Goal: Information Seeking & Learning: Learn about a topic

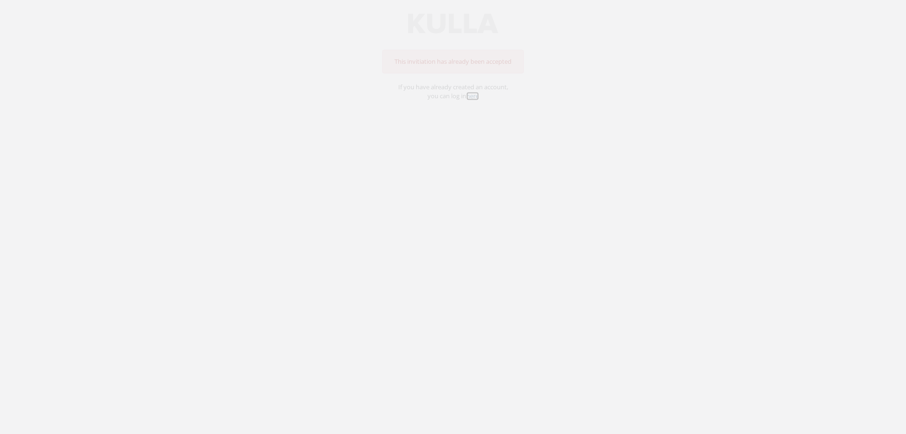
click at [475, 103] on link "here" at bounding box center [472, 103] width 13 height 8
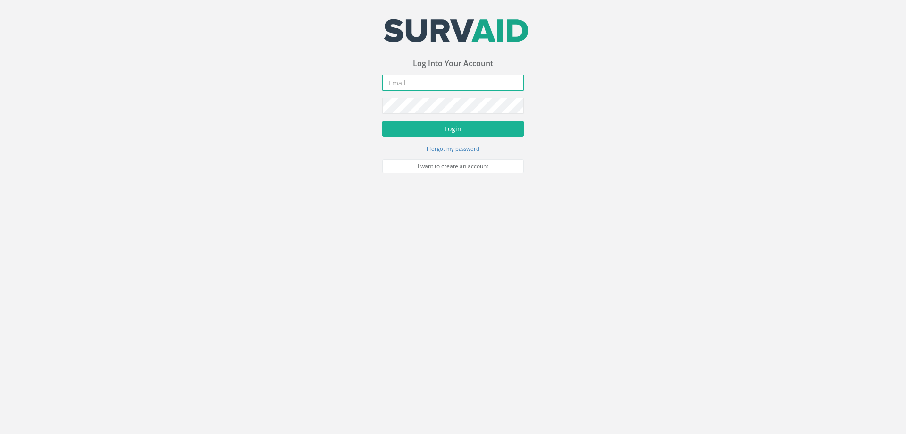
type input "[PERSON_NAME][EMAIL_ADDRESS][PERSON_NAME][DOMAIN_NAME]"
click at [436, 127] on button "Login" at bounding box center [453, 129] width 142 height 16
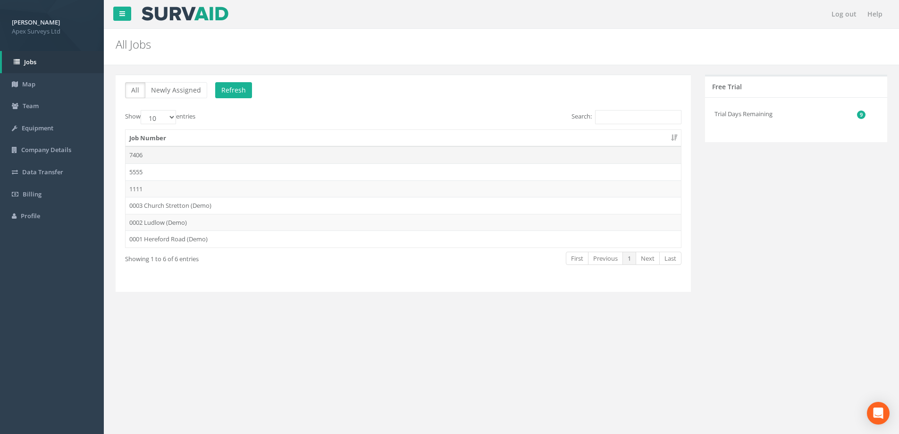
click at [138, 153] on td "7406" at bounding box center [404, 154] width 556 height 17
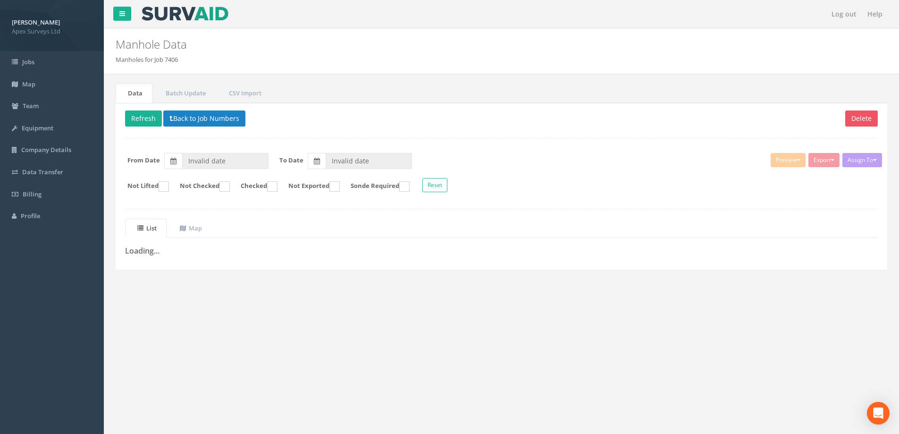
type input "[DATE]"
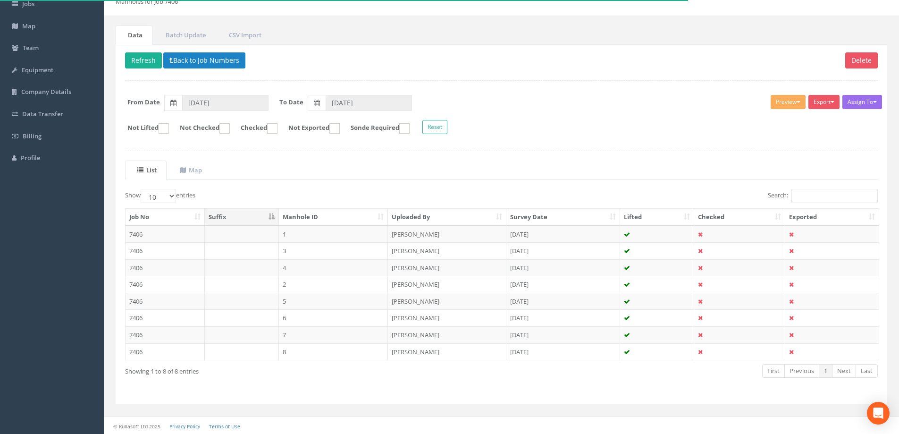
scroll to position [59, 0]
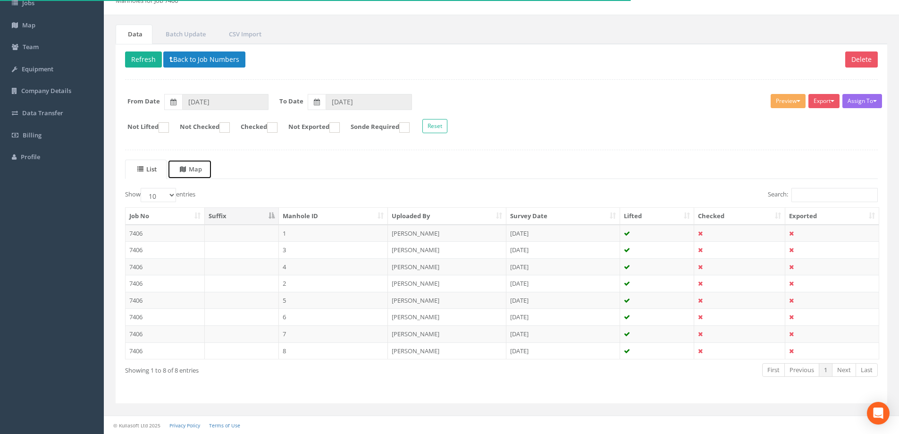
click at [199, 166] on uib-tab-heading "Map" at bounding box center [191, 169] width 22 height 8
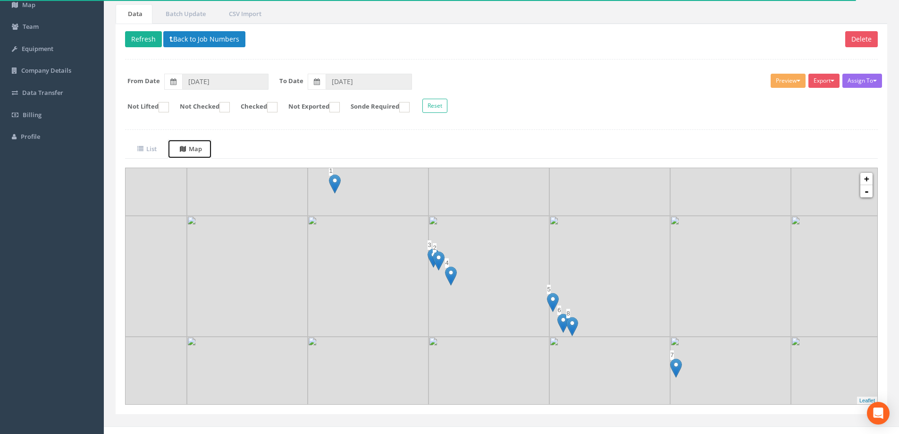
scroll to position [90, 0]
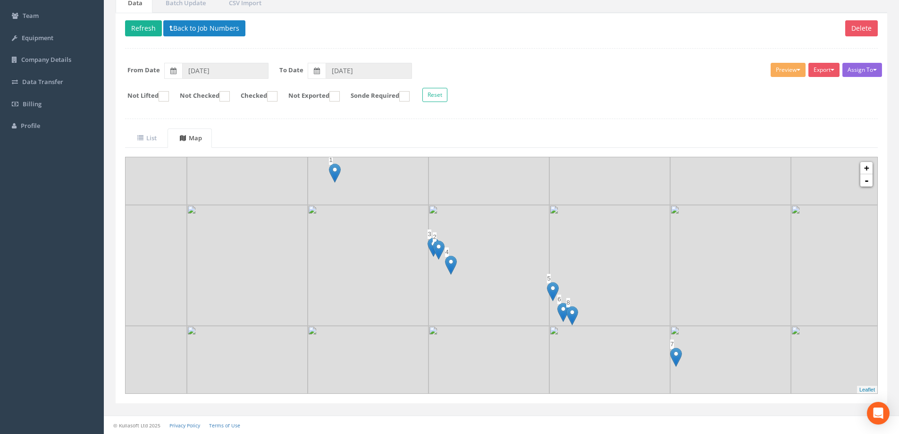
click at [876, 67] on button "Assign To" at bounding box center [863, 70] width 40 height 14
click at [640, 95] on form "Not Lifted Not Checked Checked Not Exported Sonde Required Reset" at bounding box center [501, 96] width 767 height 17
click at [149, 136] on uib-tab-heading "List" at bounding box center [146, 138] width 19 height 8
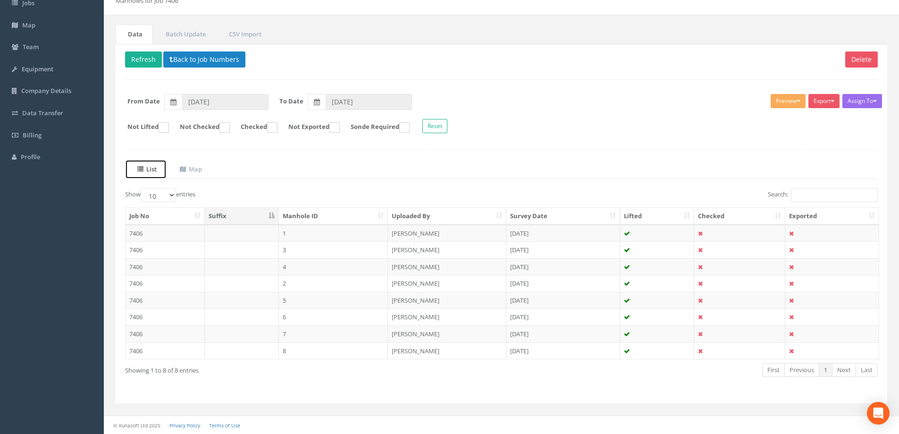
scroll to position [59, 0]
click at [144, 233] on td "7406" at bounding box center [165, 233] width 79 height 17
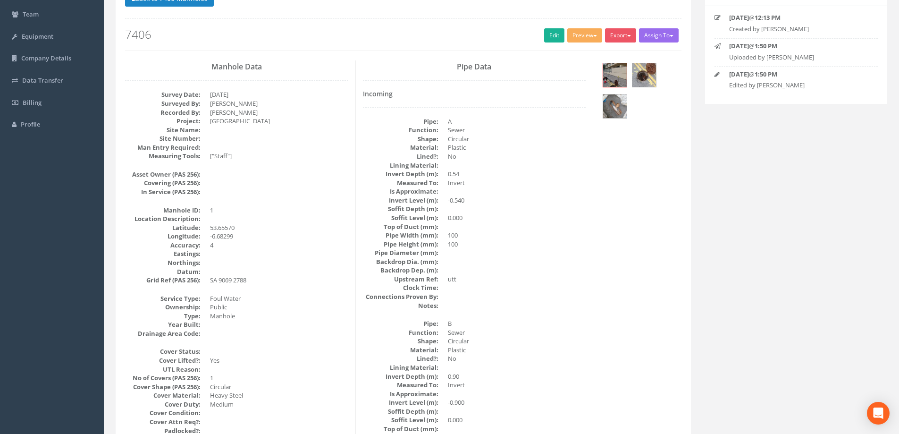
scroll to position [0, 0]
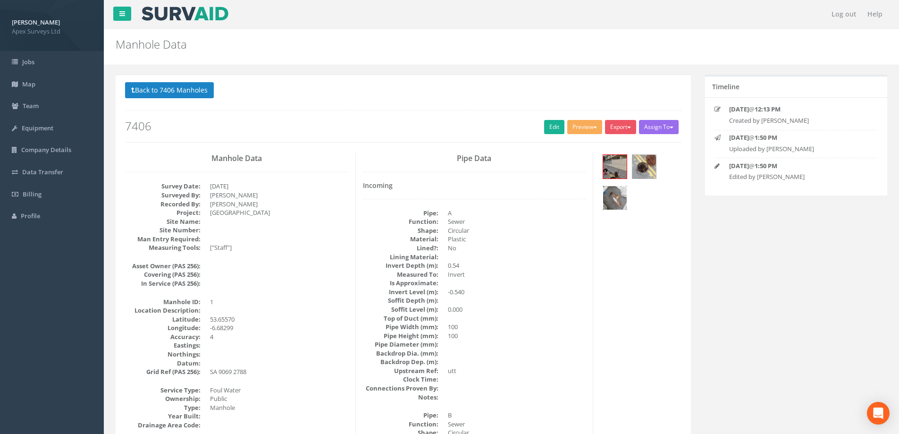
click at [612, 195] on img at bounding box center [615, 198] width 24 height 24
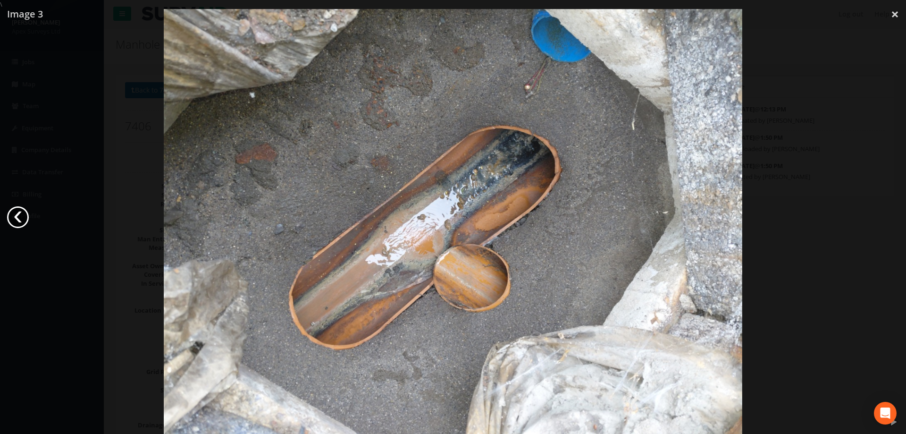
click at [20, 221] on link "‹" at bounding box center [18, 217] width 22 height 22
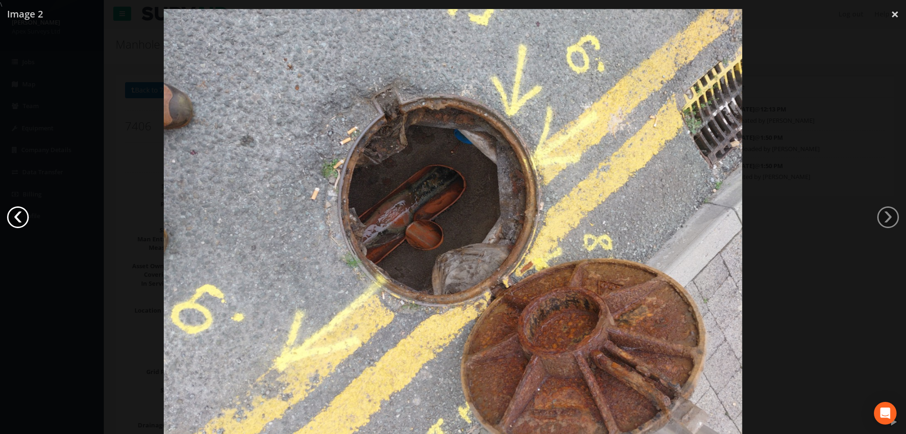
click at [20, 221] on link "‹" at bounding box center [18, 217] width 22 height 22
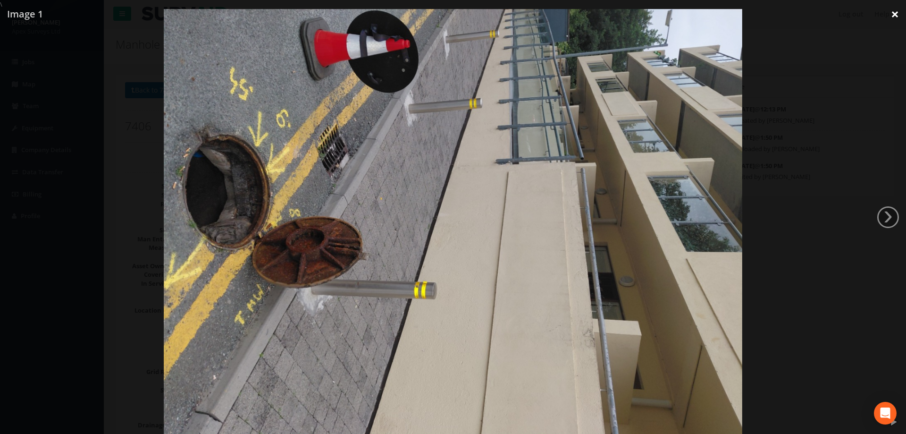
click at [898, 11] on link "×" at bounding box center [895, 14] width 22 height 28
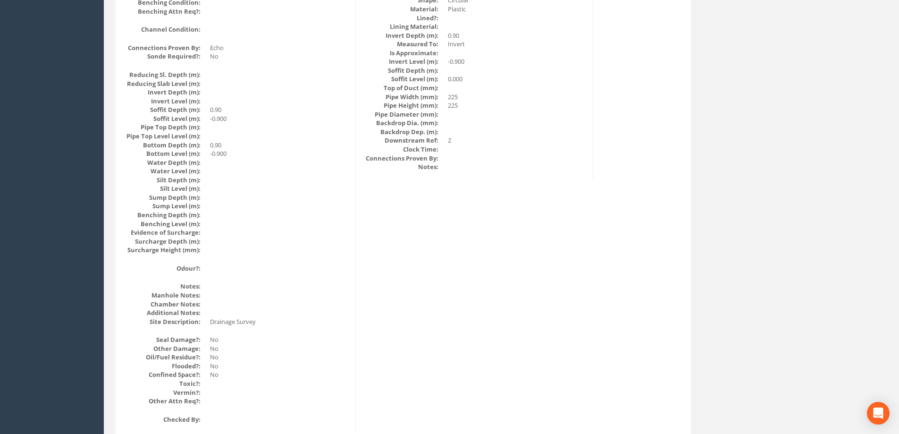
scroll to position [1022, 0]
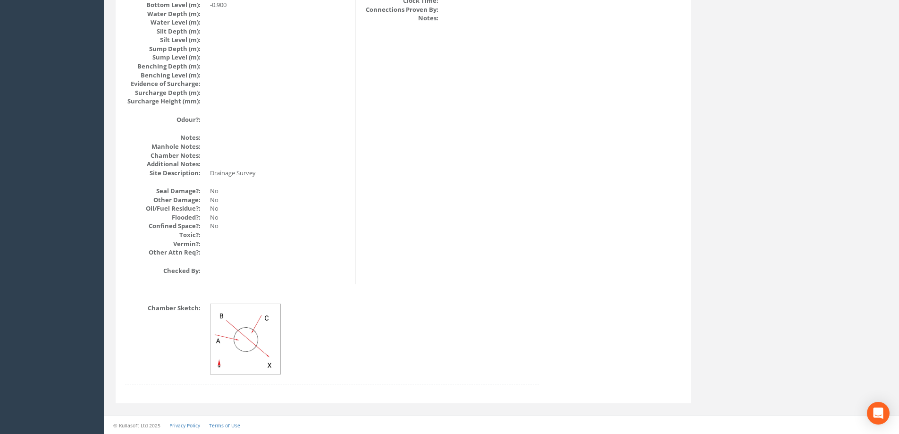
click at [244, 356] on img at bounding box center [246, 339] width 71 height 71
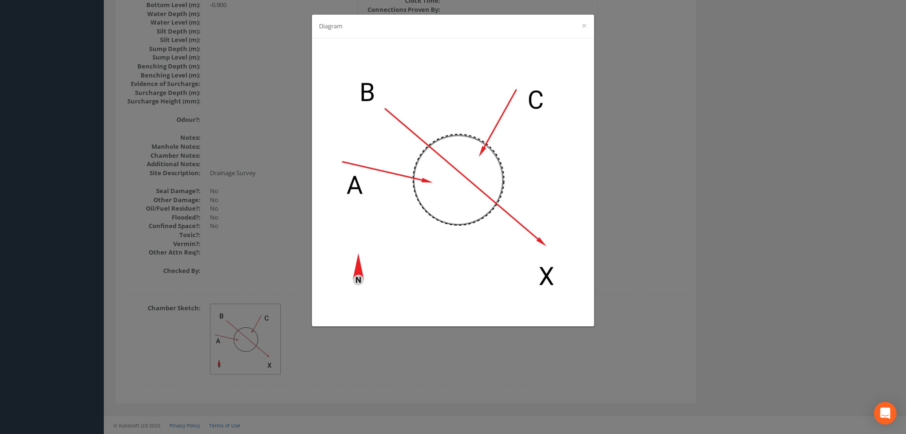
click at [772, 331] on div "Diagram ×" at bounding box center [453, 217] width 906 height 434
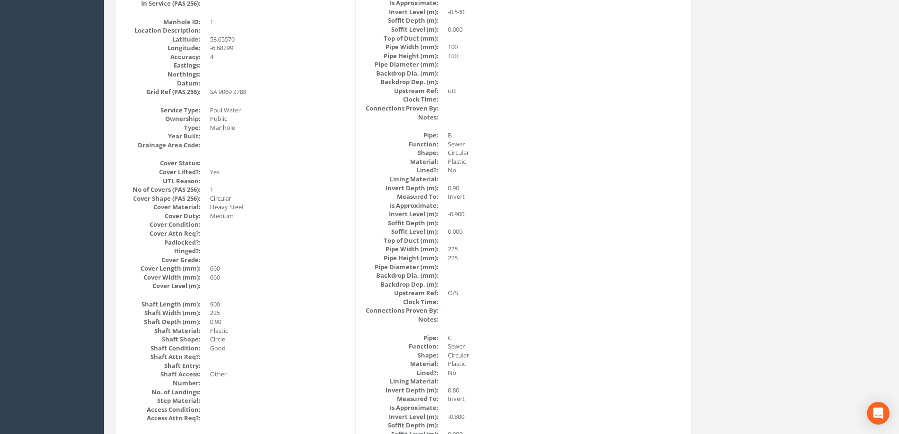
scroll to position [283, 0]
click at [219, 285] on dd at bounding box center [279, 282] width 138 height 9
click at [212, 281] on dd at bounding box center [279, 282] width 138 height 9
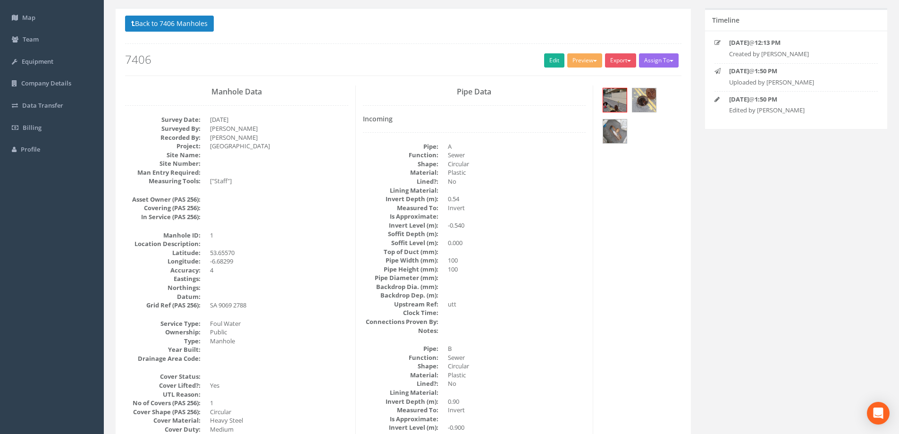
scroll to position [0, 0]
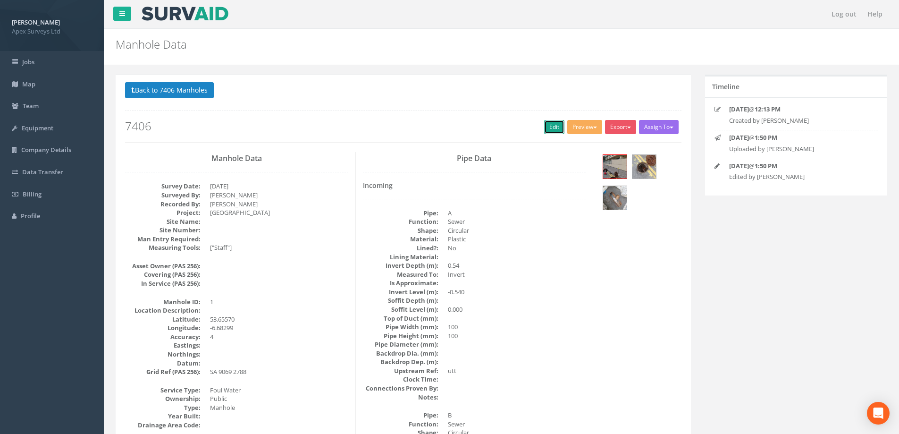
click at [546, 125] on link "Edit" at bounding box center [554, 127] width 20 height 14
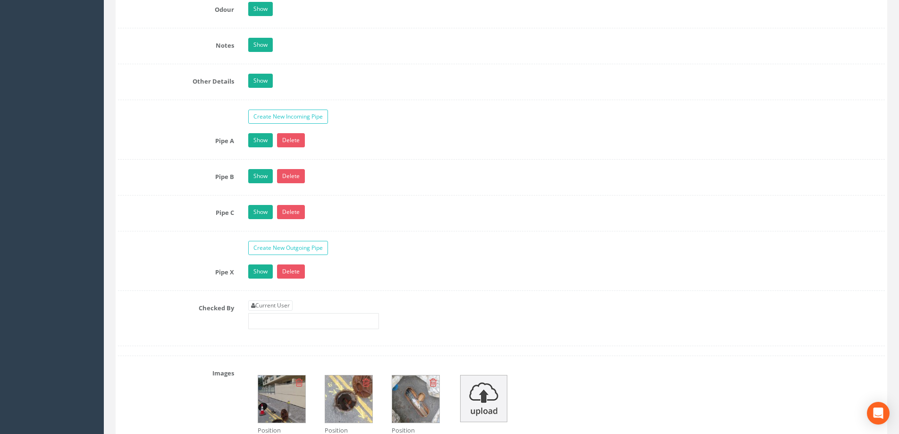
scroll to position [1464, 0]
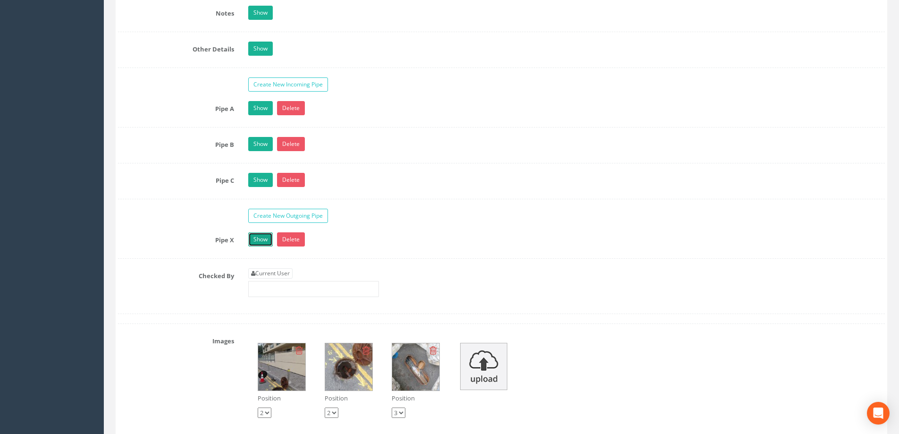
click at [254, 240] on link "Show" at bounding box center [260, 239] width 25 height 14
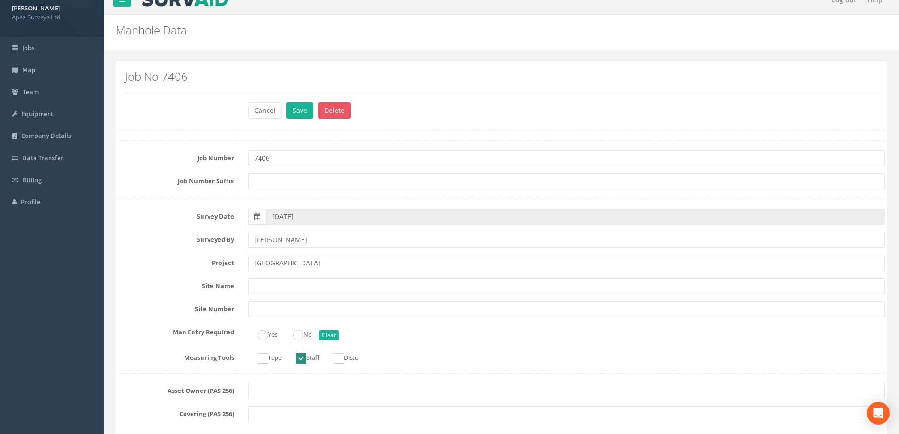
scroll to position [0, 0]
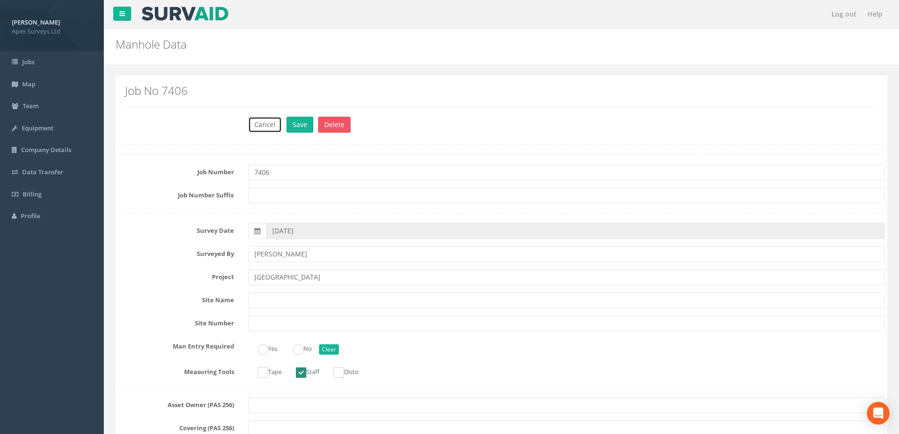
click at [253, 128] on button "Cancel" at bounding box center [265, 125] width 34 height 16
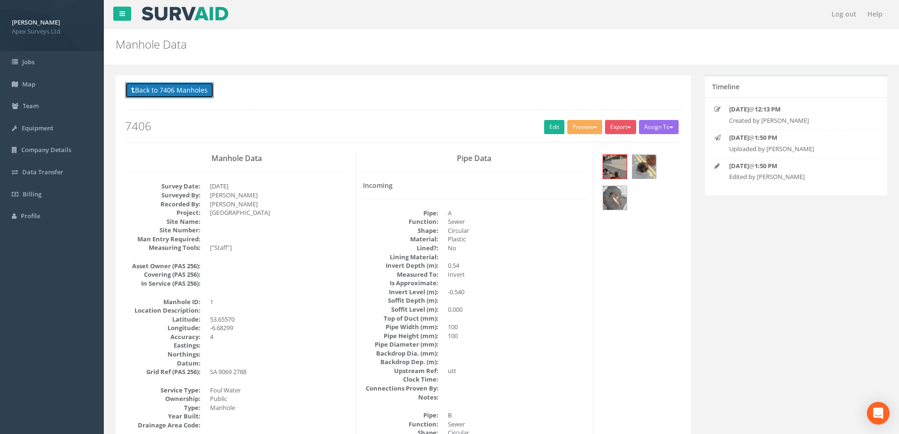
click at [177, 91] on button "Back to 7406 Manholes" at bounding box center [169, 90] width 89 height 16
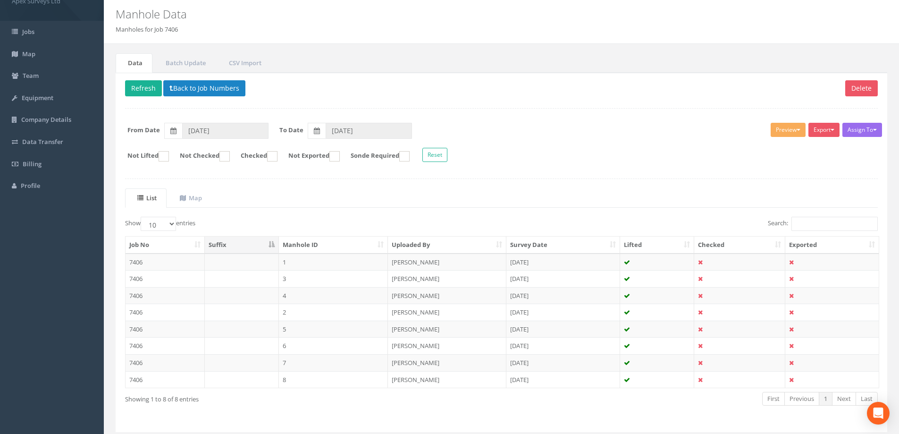
scroll to position [47, 0]
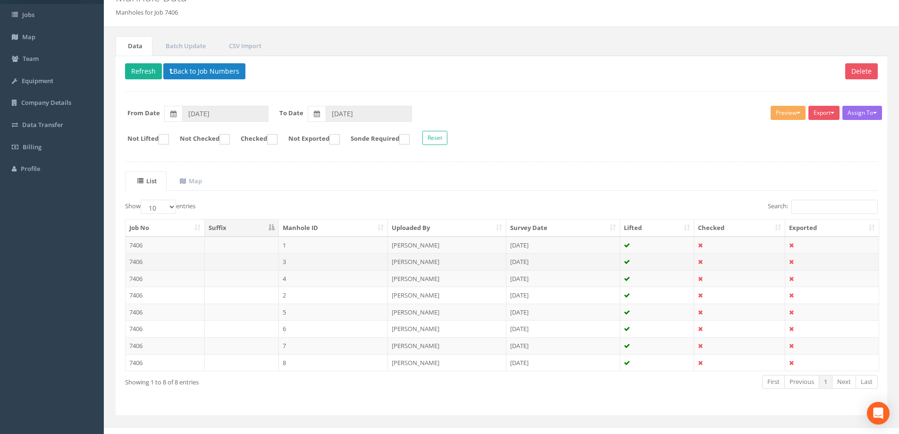
click at [143, 262] on td "7406" at bounding box center [165, 261] width 79 height 17
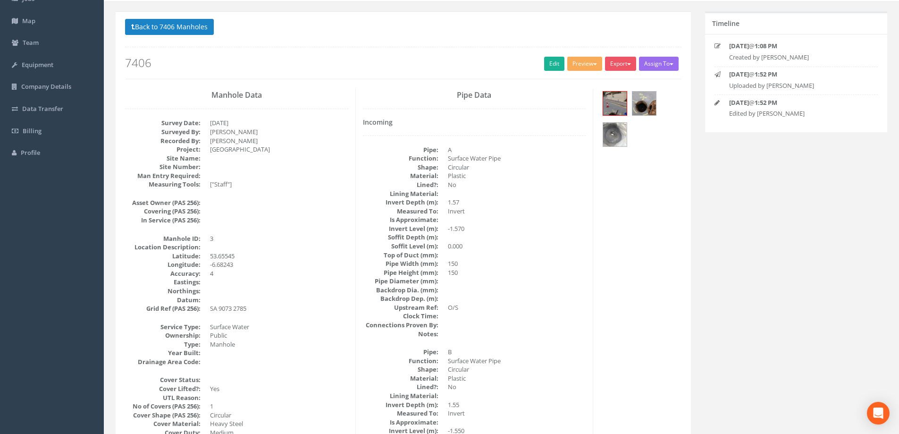
scroll to position [0, 0]
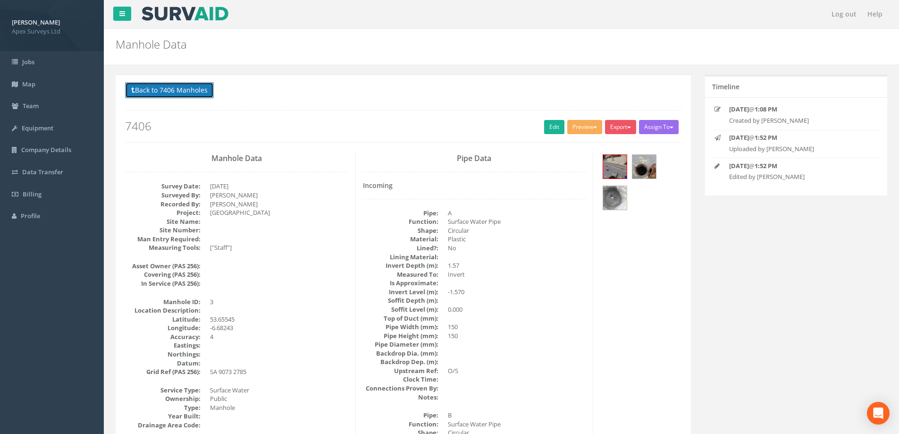
click at [147, 84] on button "Back to 7406 Manholes" at bounding box center [169, 90] width 89 height 16
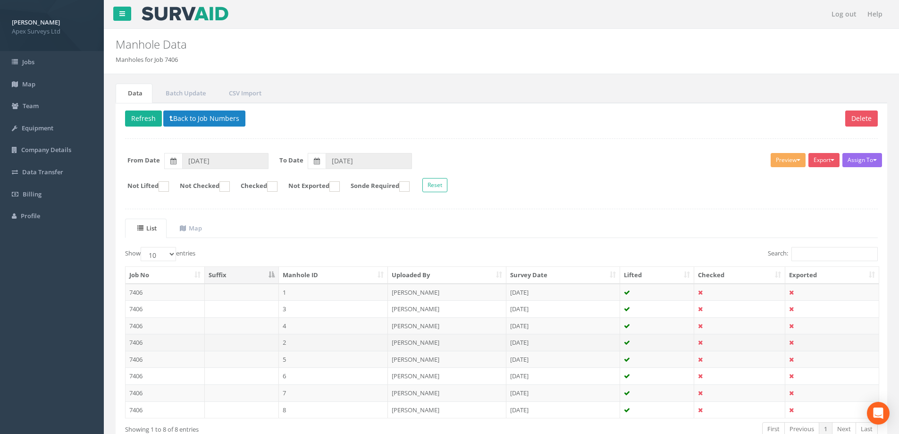
click at [134, 342] on td "7406" at bounding box center [165, 342] width 79 height 17
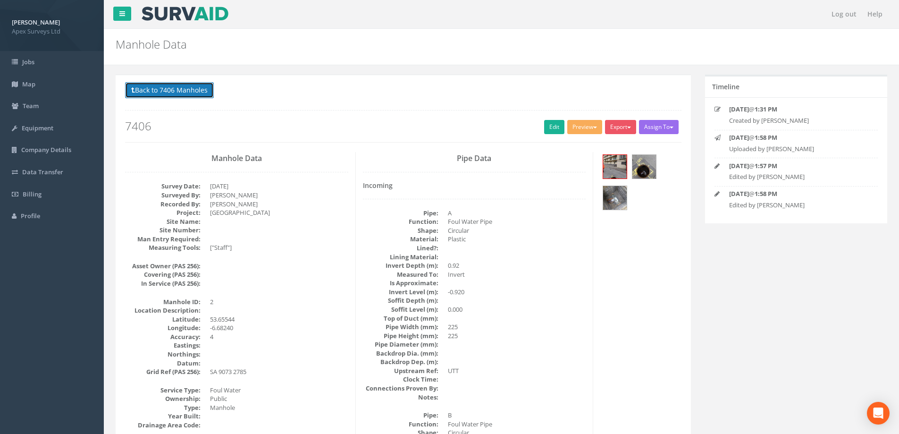
click at [160, 87] on button "Back to 7406 Manholes" at bounding box center [169, 90] width 89 height 16
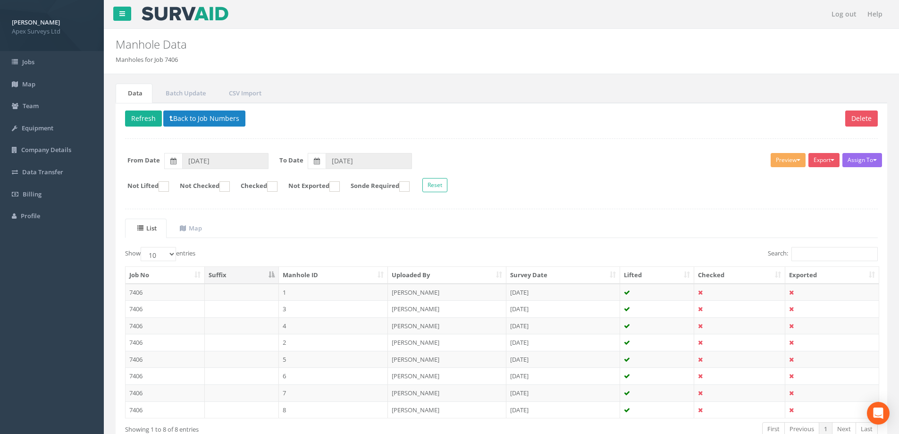
drag, startPoint x: 237, startPoint y: 273, endPoint x: 507, endPoint y: 222, distance: 274.9
click at [507, 222] on ul "List Map" at bounding box center [501, 228] width 753 height 19
click at [142, 325] on td "7406" at bounding box center [165, 325] width 79 height 17
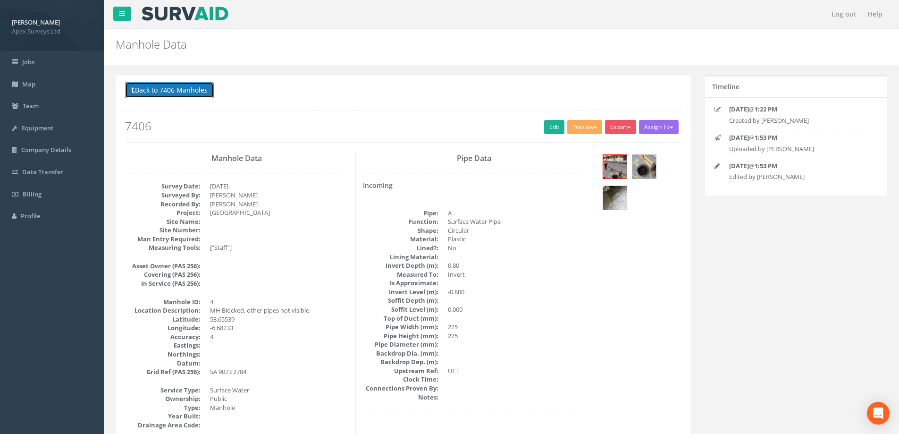
click at [148, 89] on button "Back to 7406 Manholes" at bounding box center [169, 90] width 89 height 16
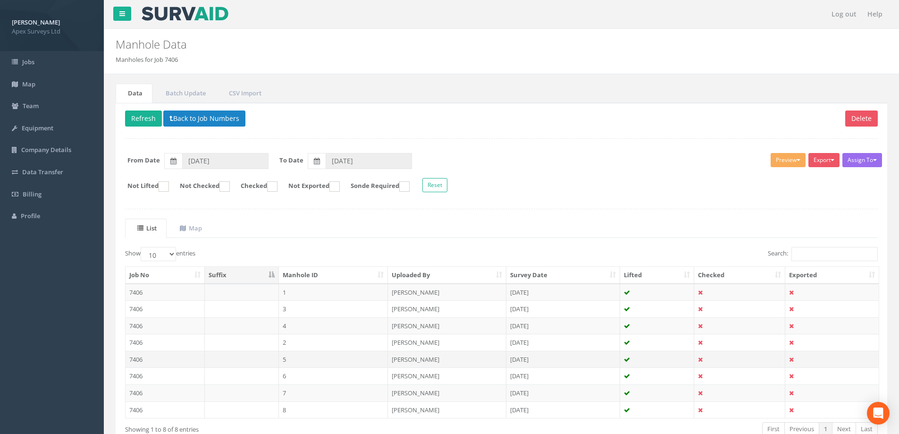
click at [139, 361] on td "7406" at bounding box center [165, 359] width 79 height 17
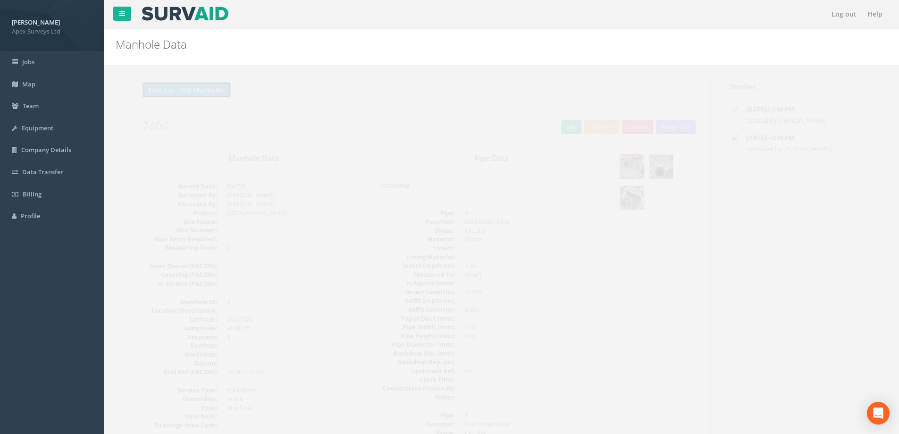
click at [144, 88] on button "Back to 7406 Manholes" at bounding box center [169, 90] width 89 height 16
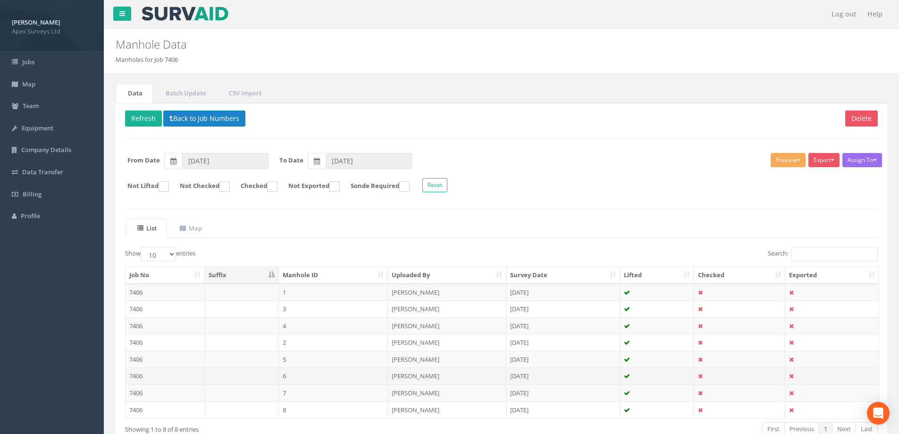
click at [137, 377] on td "7406" at bounding box center [165, 375] width 79 height 17
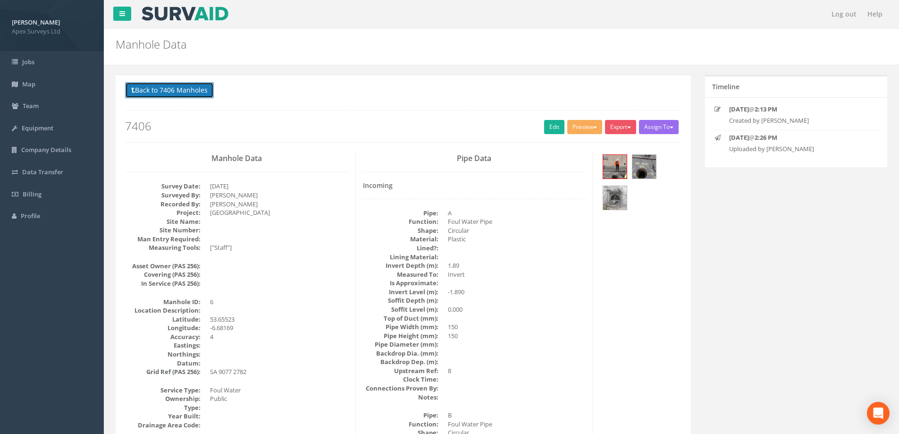
click at [167, 89] on button "Back to 7406 Manholes" at bounding box center [169, 90] width 89 height 16
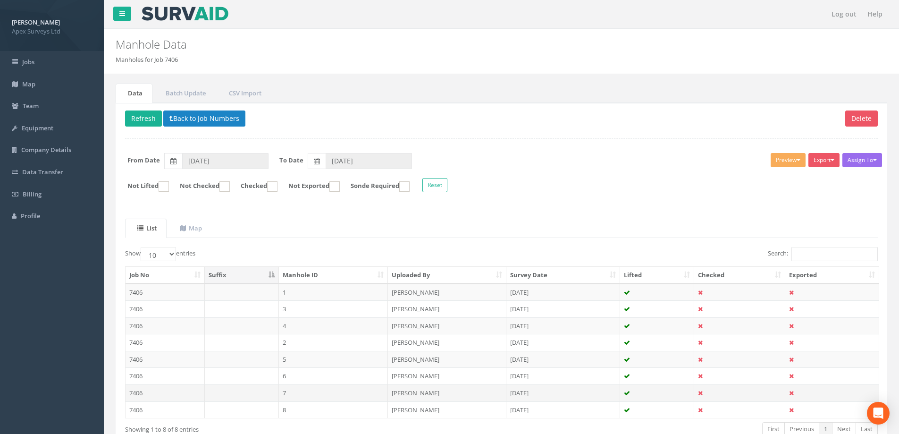
click at [134, 394] on td "7406" at bounding box center [165, 392] width 79 height 17
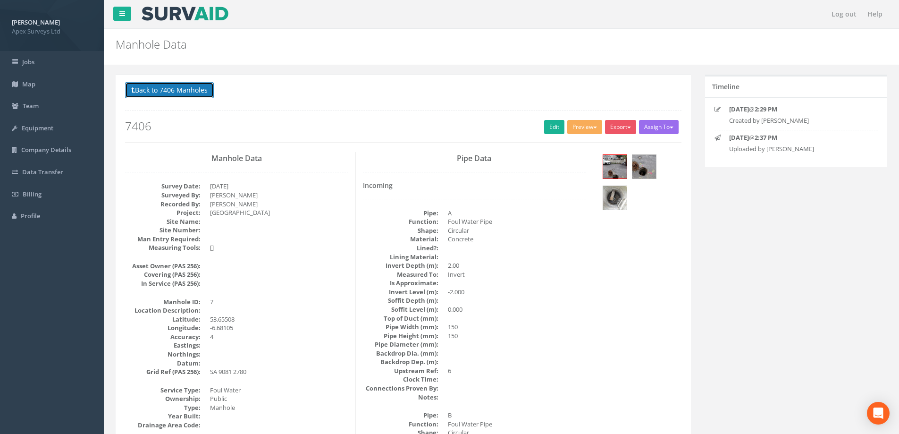
click at [174, 88] on button "Back to 7406 Manholes" at bounding box center [169, 90] width 89 height 16
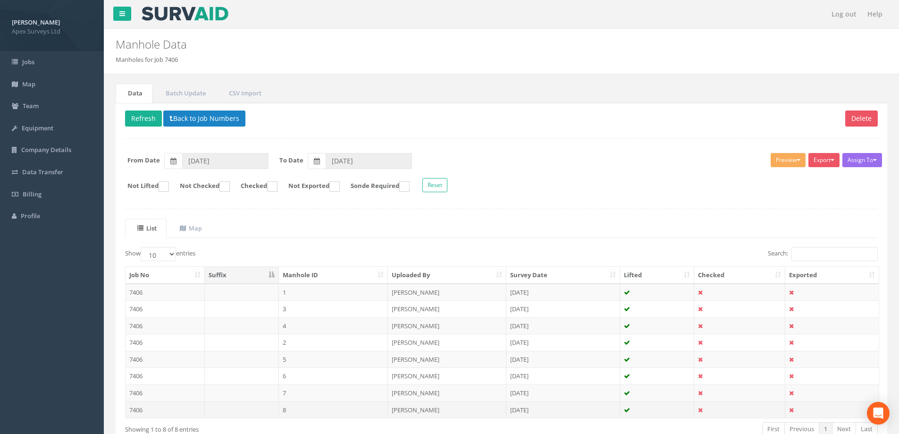
click at [137, 410] on td "7406" at bounding box center [165, 409] width 79 height 17
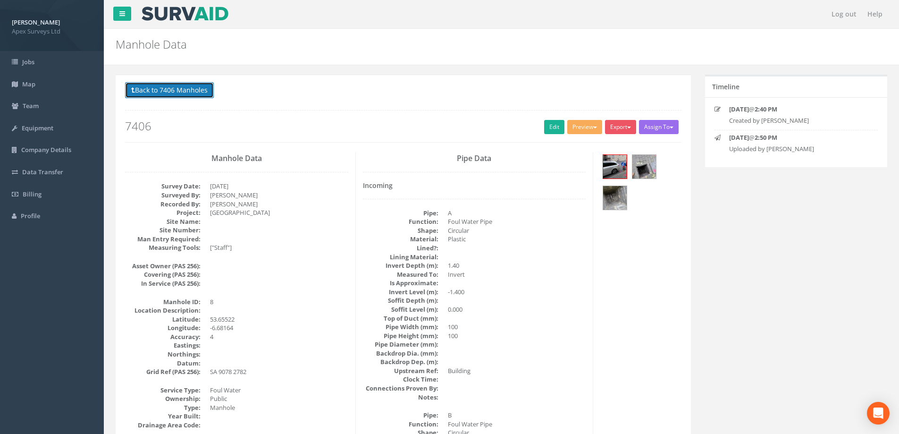
click at [188, 90] on button "Back to 7406 Manholes" at bounding box center [169, 90] width 89 height 16
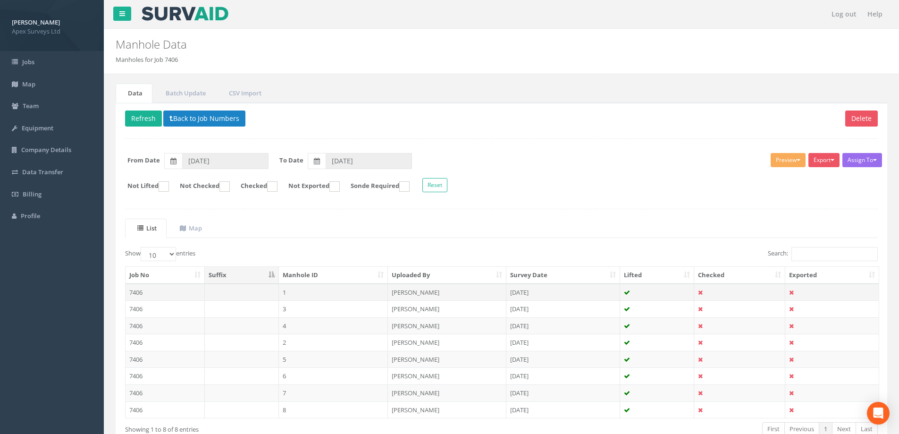
click at [136, 291] on td "7406" at bounding box center [165, 292] width 79 height 17
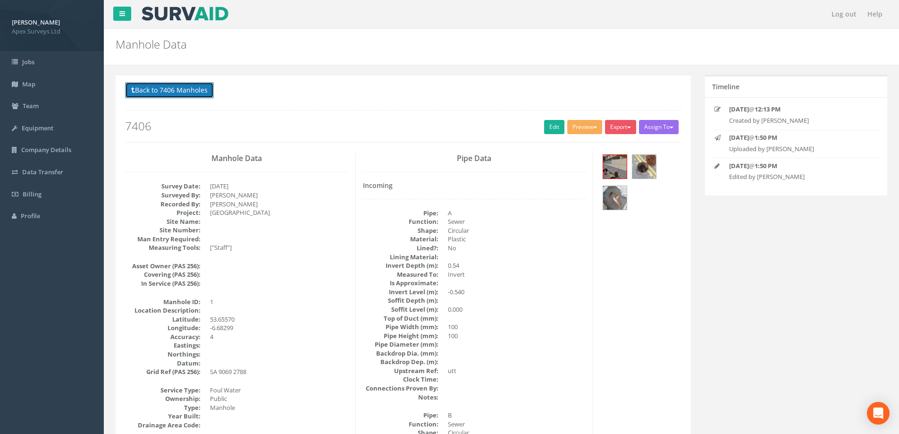
click at [167, 90] on button "Back to 7406 Manholes" at bounding box center [169, 90] width 89 height 16
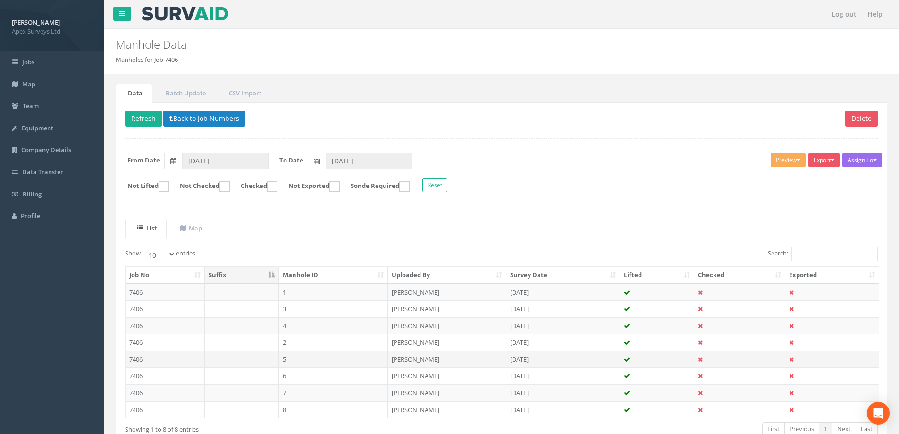
click at [136, 355] on td "7406" at bounding box center [165, 359] width 79 height 17
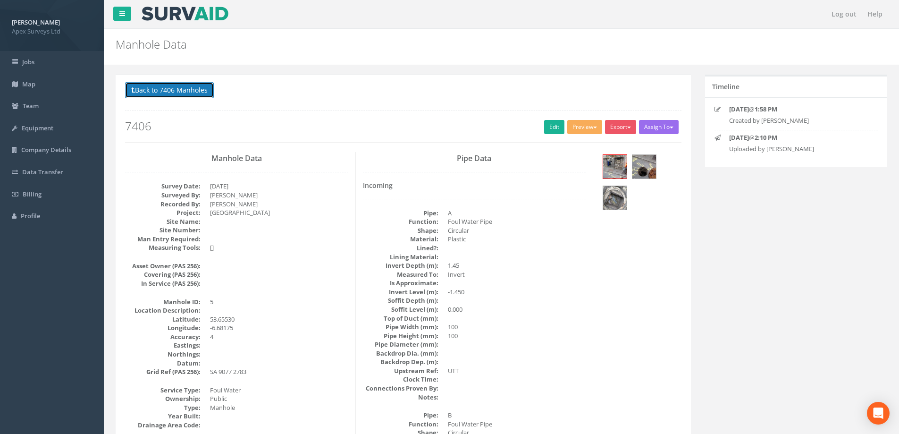
click at [169, 94] on button "Back to 7406 Manholes" at bounding box center [169, 90] width 89 height 16
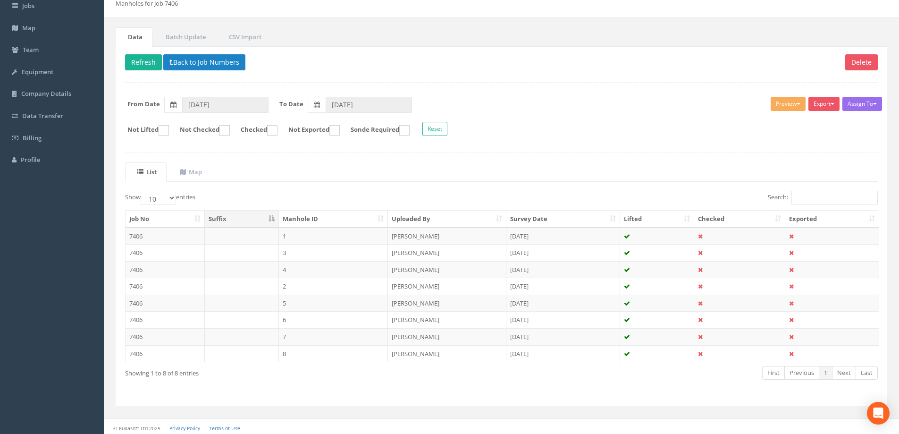
scroll to position [59, 0]
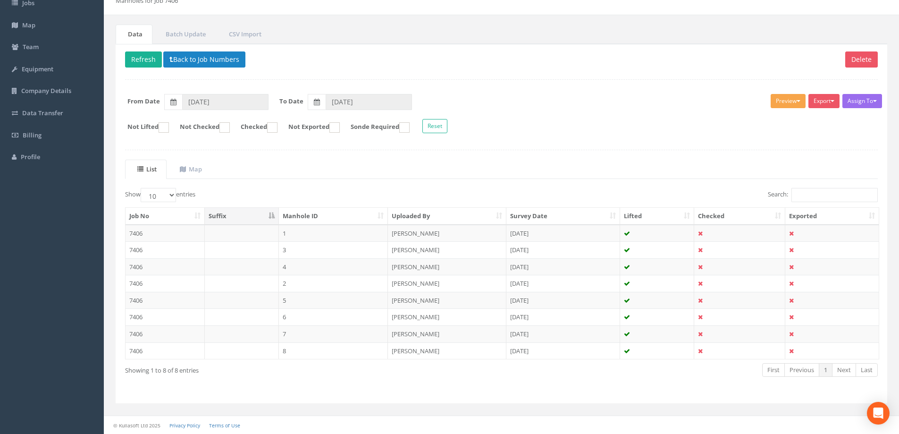
click at [797, 102] on button "Preview" at bounding box center [788, 101] width 35 height 14
click at [829, 119] on form "Not Lifted Not Checked Checked Not Exported Sonde Required Reset" at bounding box center [501, 127] width 767 height 17
click at [836, 98] on button "Export" at bounding box center [824, 101] width 31 height 14
click at [860, 137] on div "Assign To No Companies Added Export Heathrow United Utilities SurvAid IC SurvAi…" at bounding box center [501, 114] width 767 height 51
click at [875, 100] on span "button" at bounding box center [875, 101] width 4 height 2
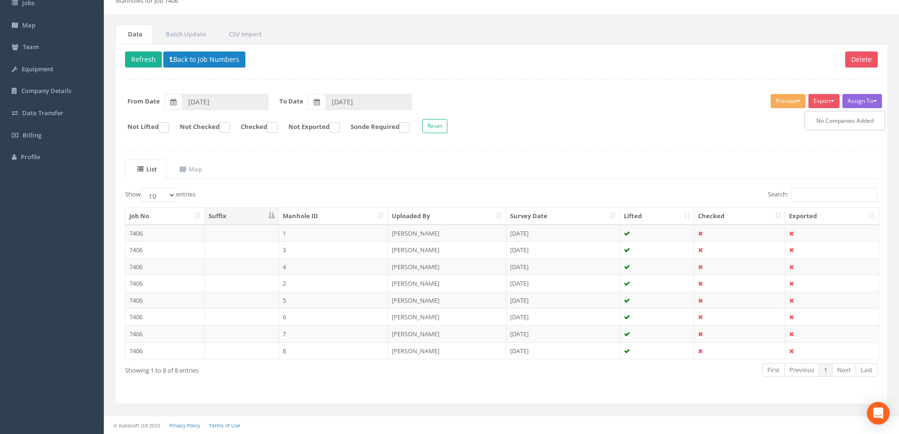
click at [670, 135] on form "Not Lifted Not Checked Checked Not Exported Sonde Required Reset" at bounding box center [501, 127] width 767 height 17
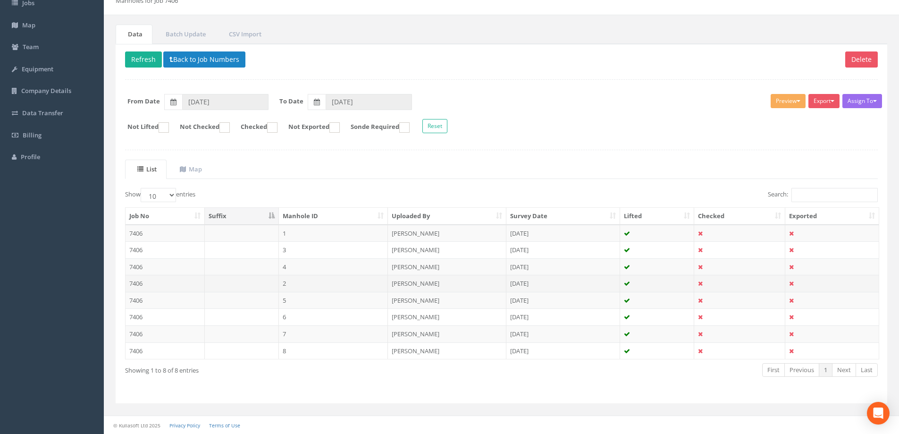
click at [137, 282] on td "7406" at bounding box center [165, 283] width 79 height 17
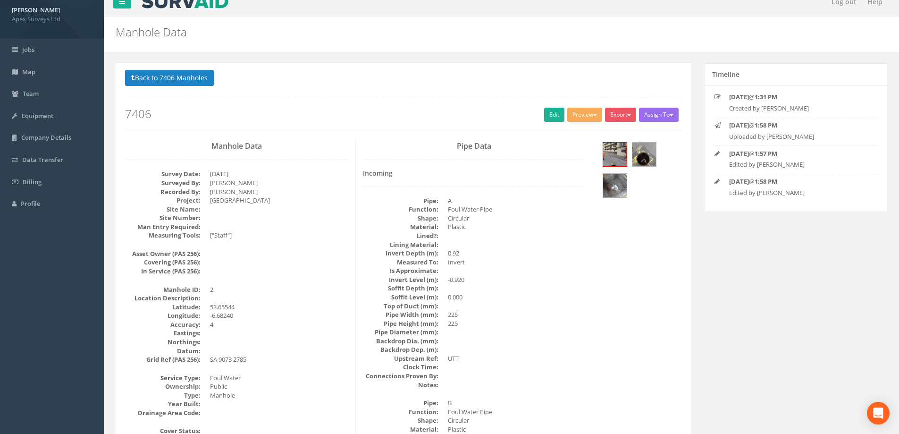
scroll to position [0, 0]
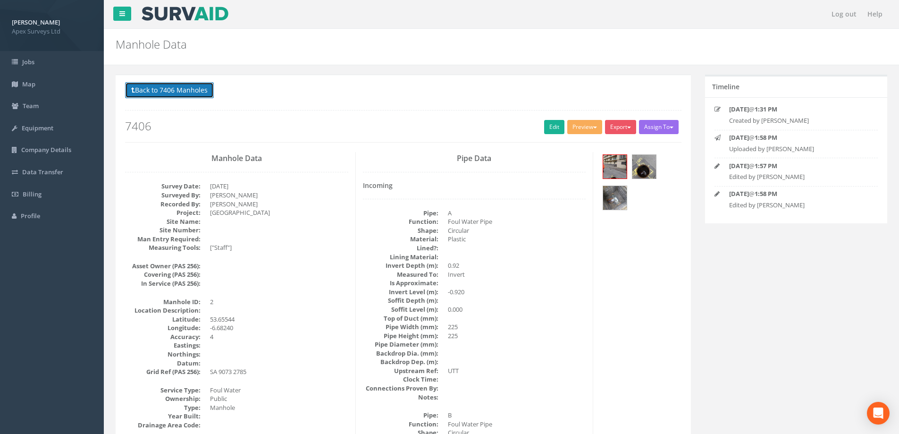
click at [176, 92] on button "Back to 7406 Manholes" at bounding box center [169, 90] width 89 height 16
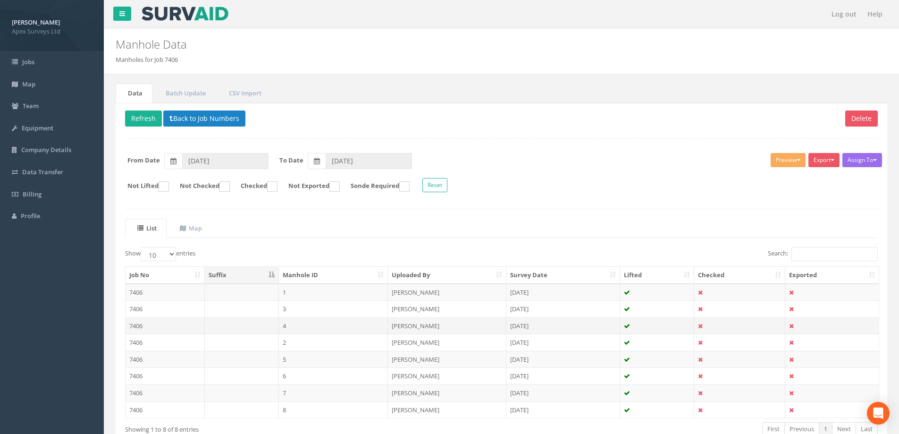
click at [136, 325] on td "7406" at bounding box center [165, 325] width 79 height 17
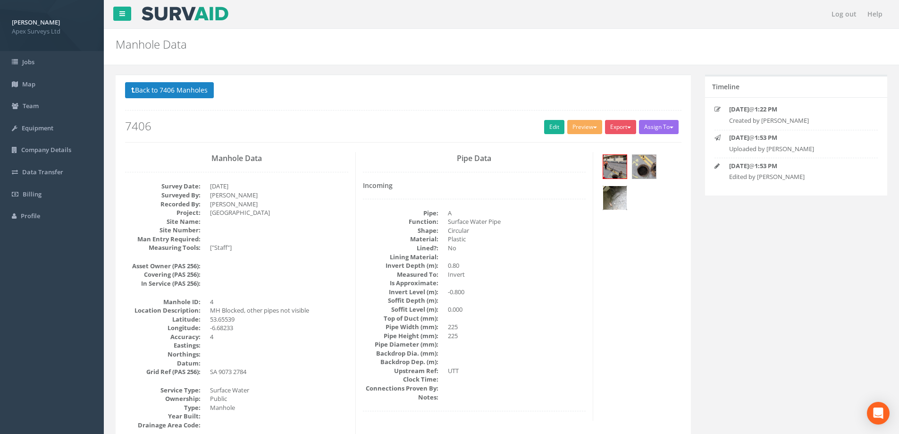
click at [615, 195] on img at bounding box center [615, 198] width 24 height 24
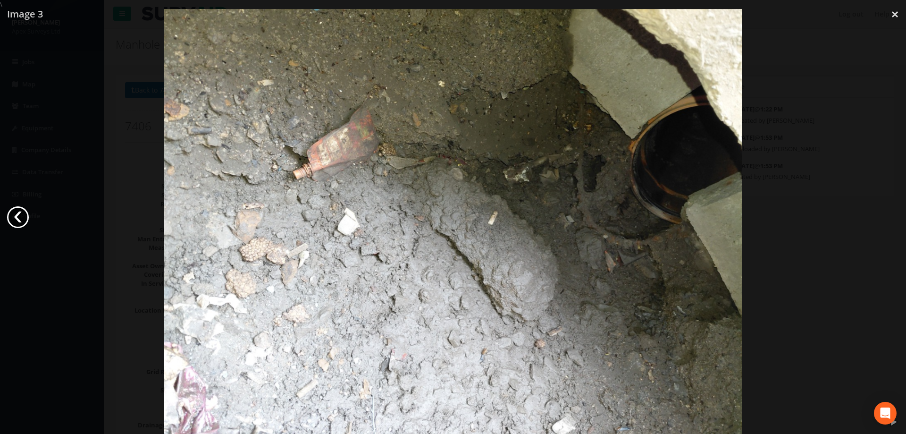
click at [17, 214] on link "‹" at bounding box center [18, 217] width 22 height 22
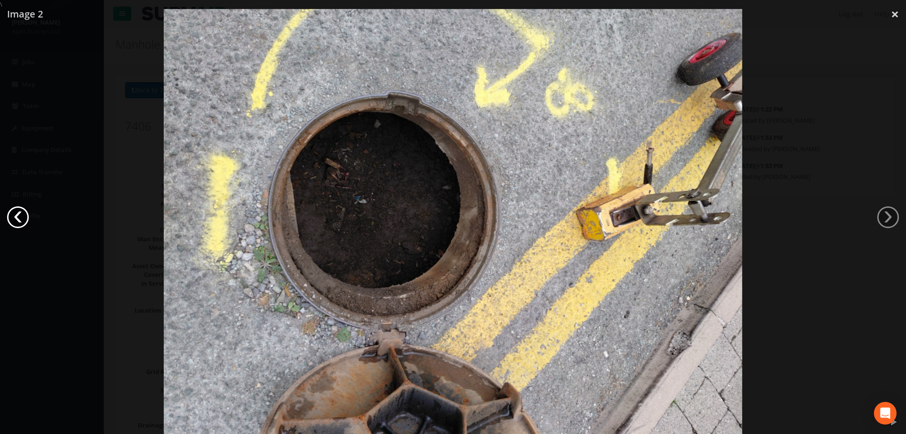
click at [17, 214] on link "‹" at bounding box center [18, 217] width 22 height 22
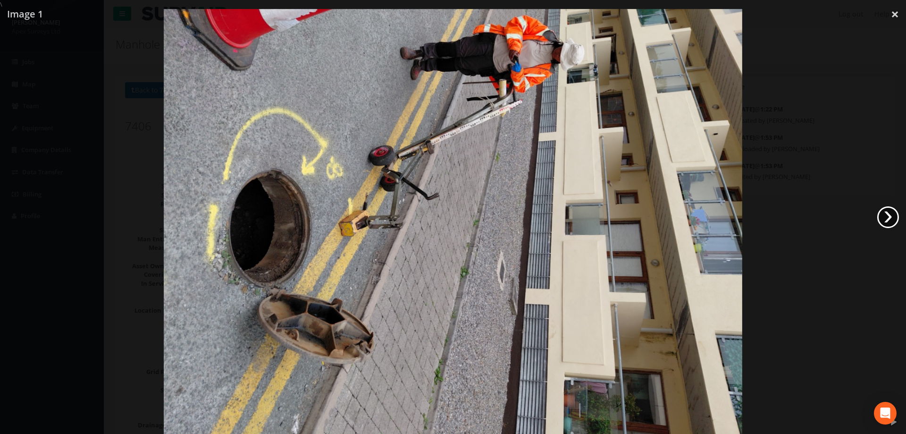
click at [888, 217] on link "›" at bounding box center [889, 217] width 22 height 22
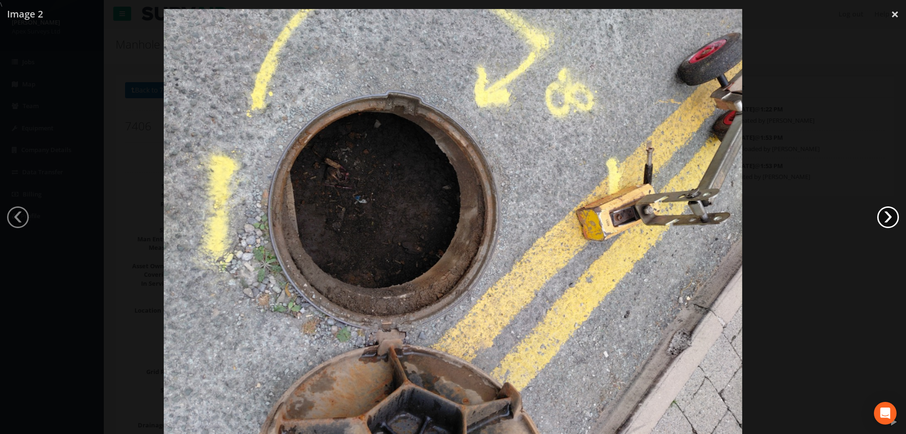
click at [888, 217] on link "›" at bounding box center [889, 217] width 22 height 22
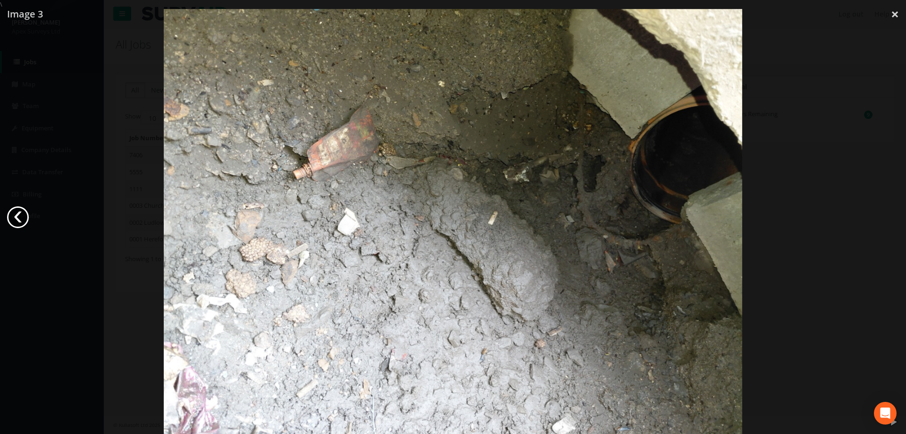
click at [21, 215] on link "‹" at bounding box center [18, 217] width 22 height 22
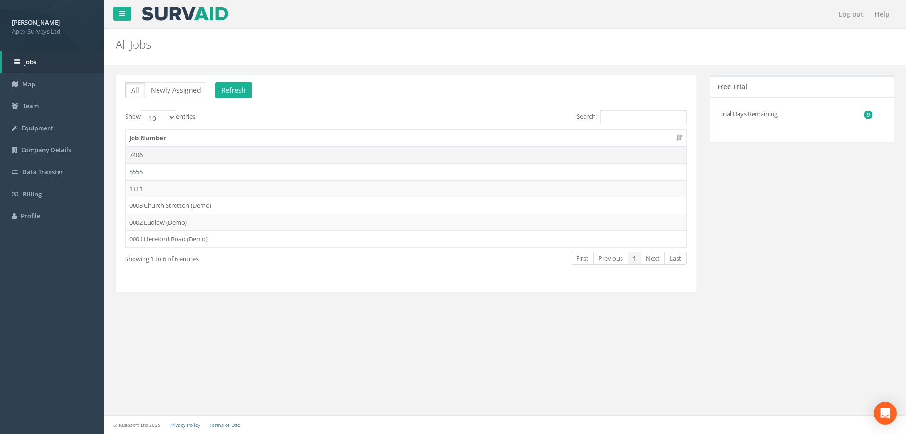
click at [138, 155] on td "7406" at bounding box center [406, 154] width 561 height 17
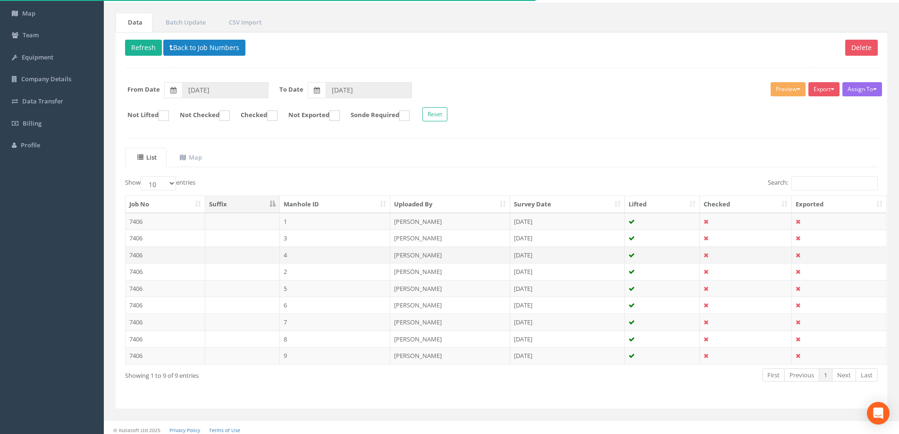
scroll to position [76, 0]
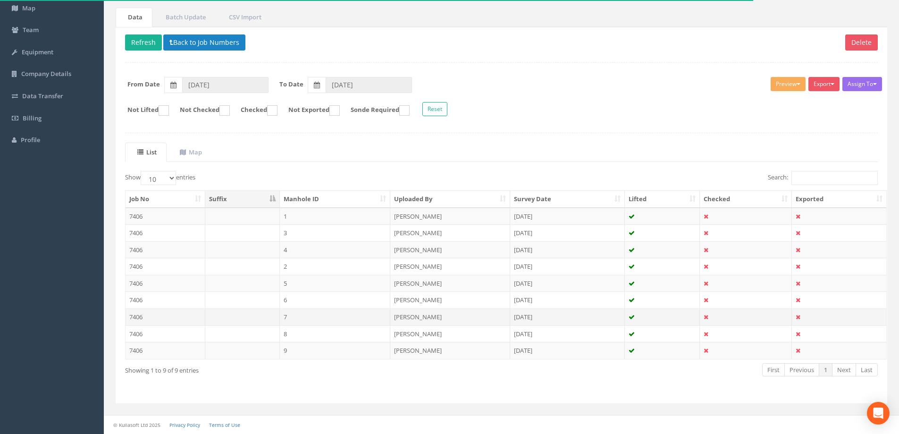
click at [137, 317] on td "7406" at bounding box center [166, 316] width 80 height 17
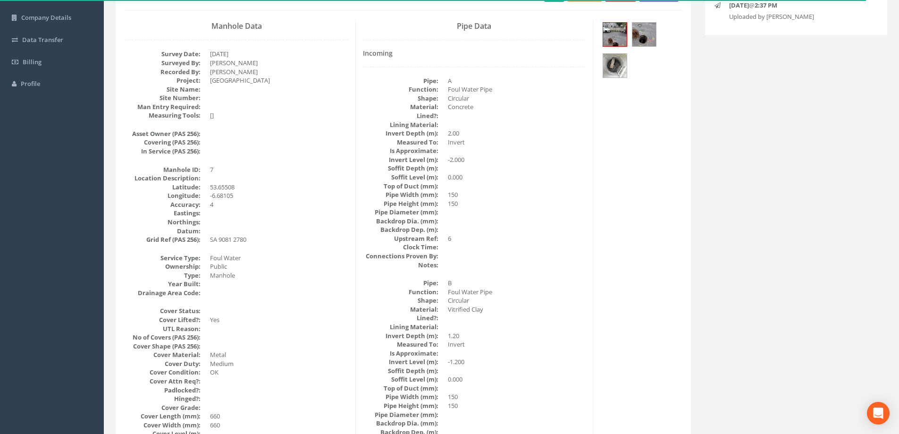
scroll to position [0, 0]
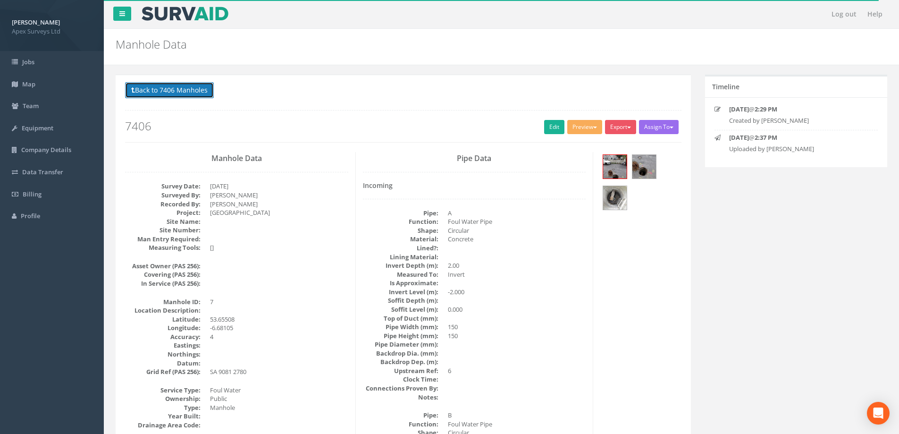
click at [144, 87] on button "Back to 7406 Manholes" at bounding box center [169, 90] width 89 height 16
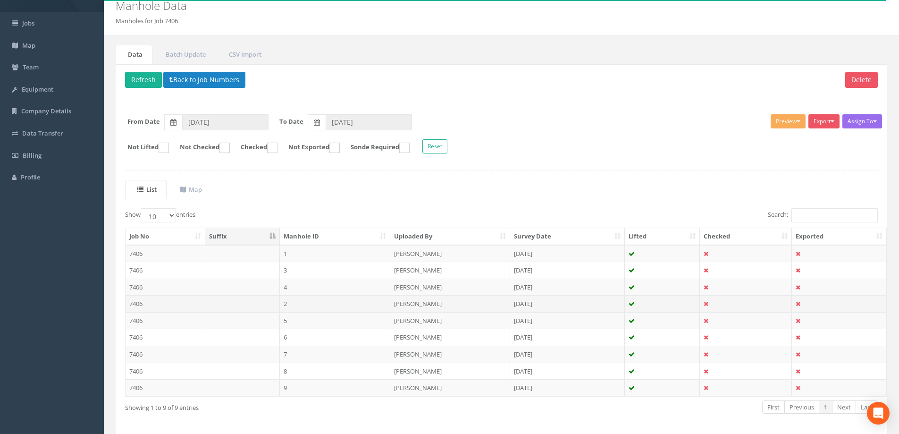
scroll to position [76, 0]
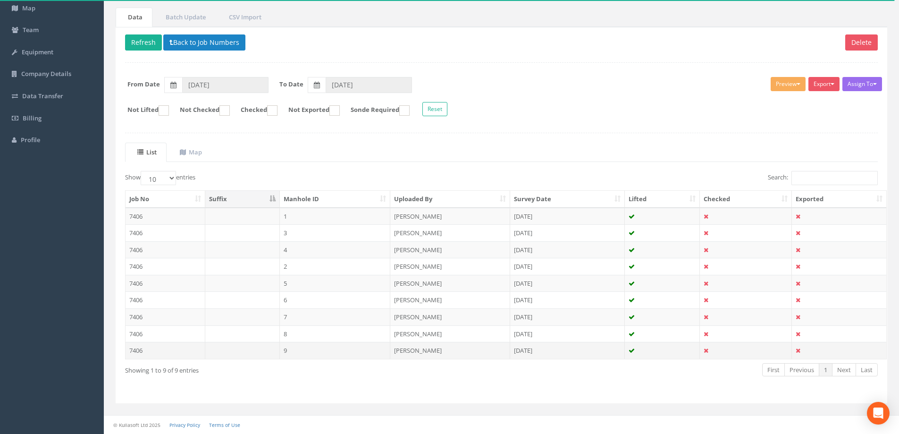
click at [134, 352] on td "7406" at bounding box center [166, 350] width 80 height 17
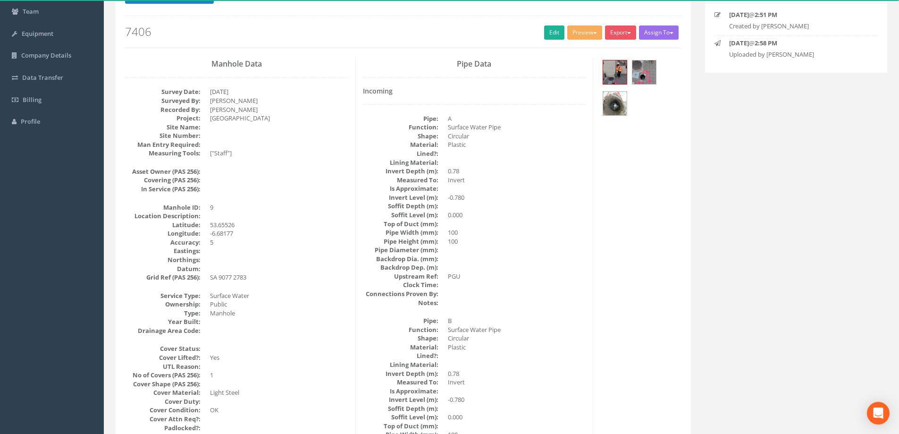
scroll to position [0, 0]
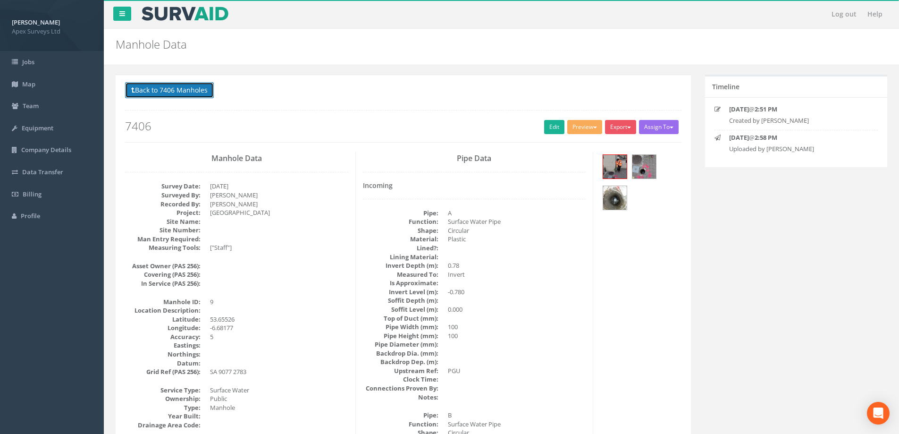
click at [136, 89] on button "Back to 7406 Manholes" at bounding box center [169, 90] width 89 height 16
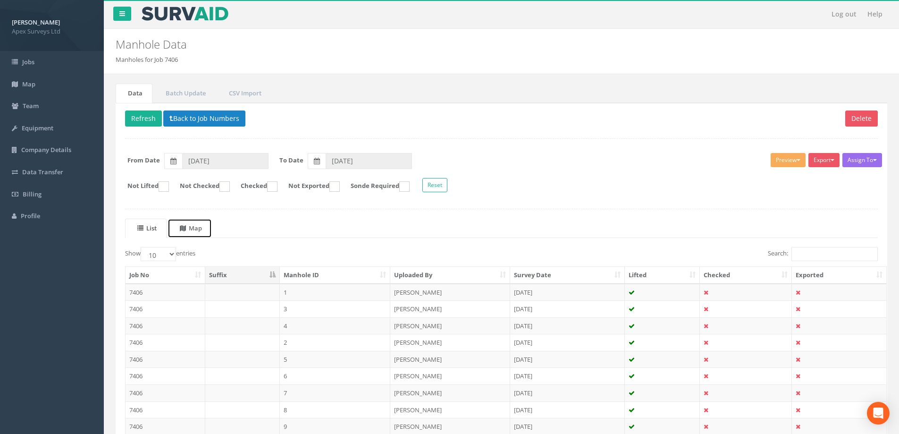
click at [198, 227] on uib-tab-heading "Map" at bounding box center [191, 228] width 22 height 8
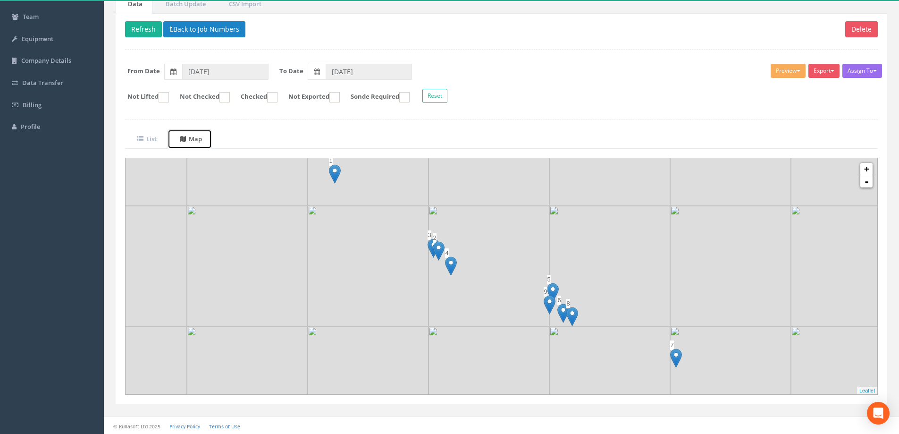
scroll to position [90, 0]
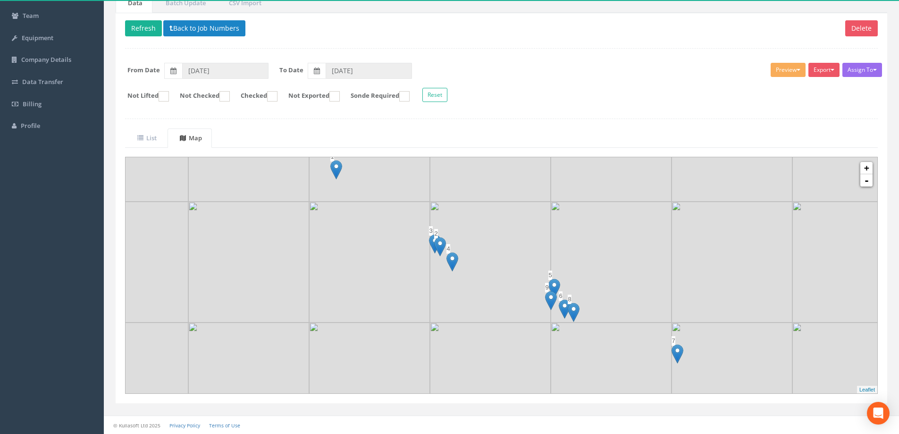
click at [578, 258] on img at bounding box center [611, 262] width 121 height 121
click at [868, 167] on link "+" at bounding box center [867, 168] width 12 height 12
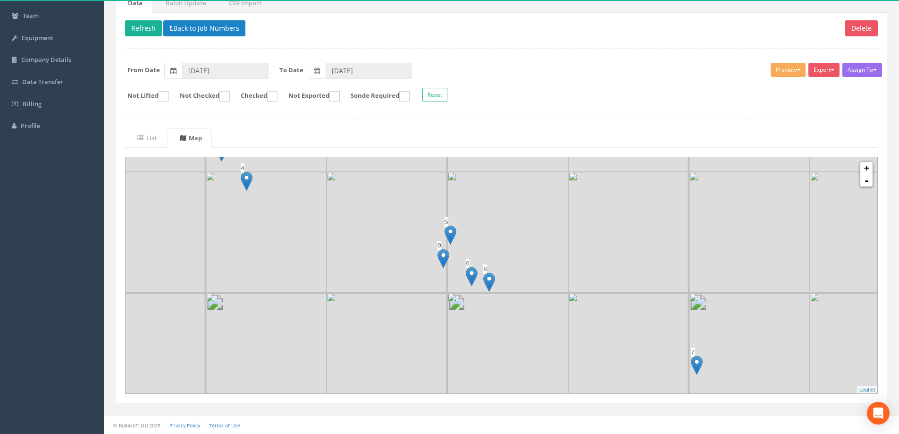
drag, startPoint x: 666, startPoint y: 320, endPoint x: 525, endPoint y: 254, distance: 155.0
click at [525, 254] on img at bounding box center [508, 232] width 121 height 121
click at [869, 167] on link "+" at bounding box center [867, 168] width 12 height 12
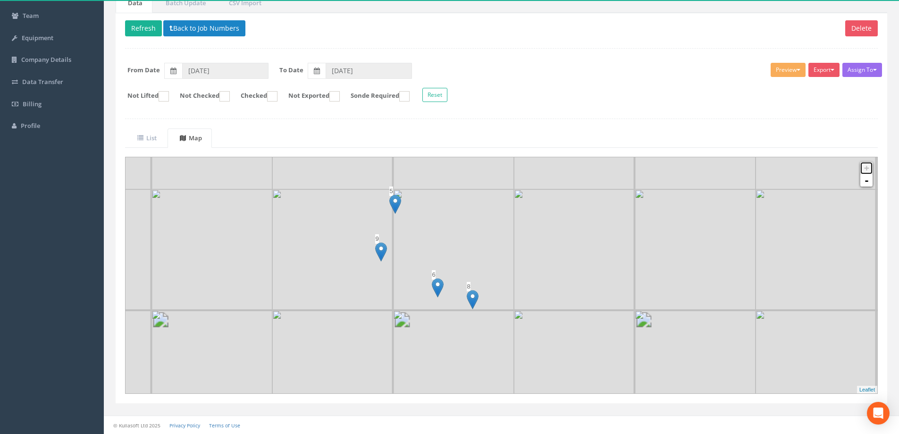
click at [869, 167] on link "+" at bounding box center [867, 168] width 12 height 12
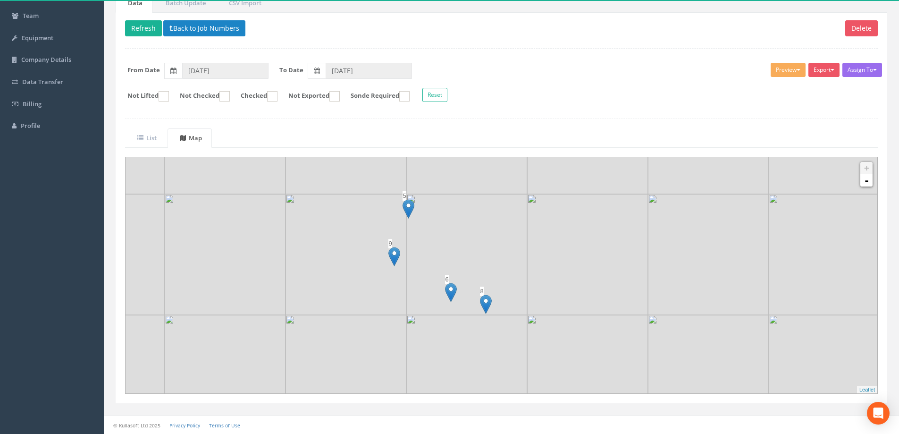
drag, startPoint x: 519, startPoint y: 265, endPoint x: 533, endPoint y: 271, distance: 14.2
click at [533, 271] on img at bounding box center [587, 254] width 121 height 121
click at [866, 188] on img at bounding box center [829, 133] width 121 height 121
click at [869, 184] on link "-" at bounding box center [867, 180] width 12 height 12
